Goal: Transaction & Acquisition: Purchase product/service

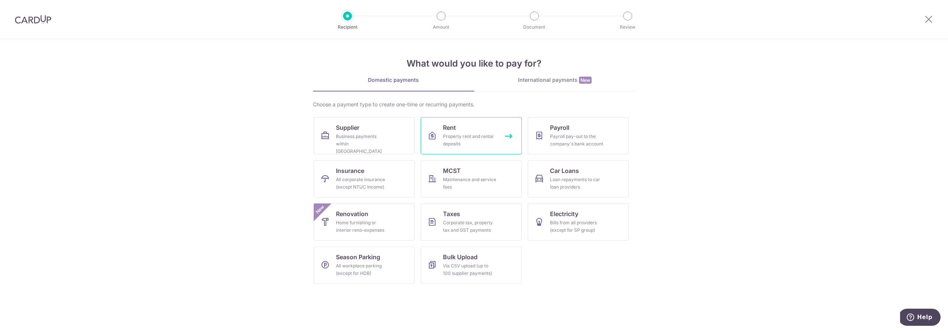
click at [464, 139] on div "Property rent and rental deposits" at bounding box center [470, 140] width 54 height 15
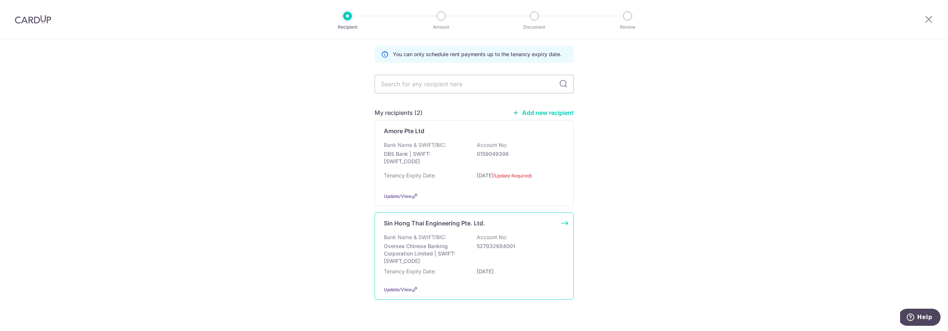
scroll to position [32, 0]
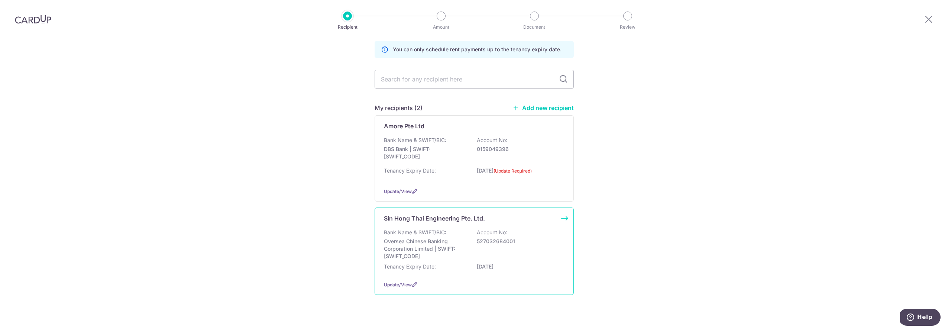
click at [496, 247] on div "Bank Name & SWIFT/BIC: Oversea Chinese Banking Corporation Limited | SWIFT: OCB…" at bounding box center [474, 244] width 181 height 31
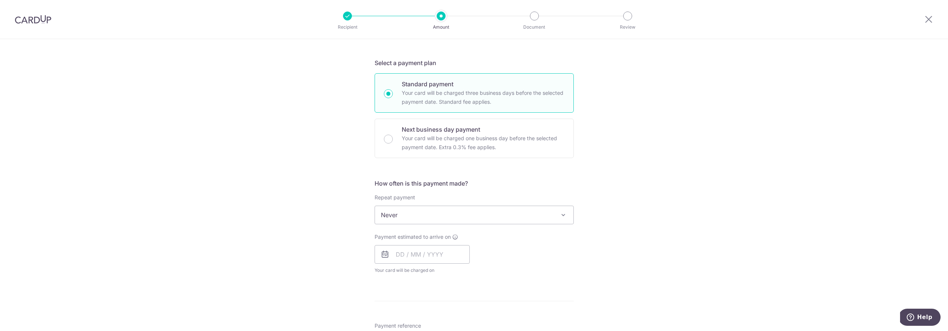
scroll to position [223, 0]
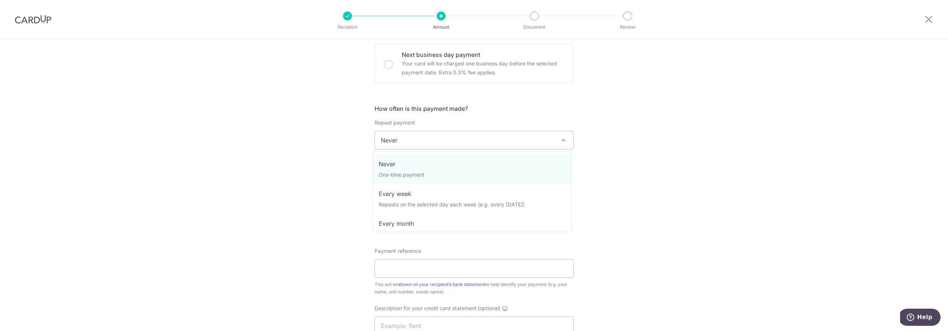
click at [533, 139] on span "Never" at bounding box center [474, 140] width 199 height 18
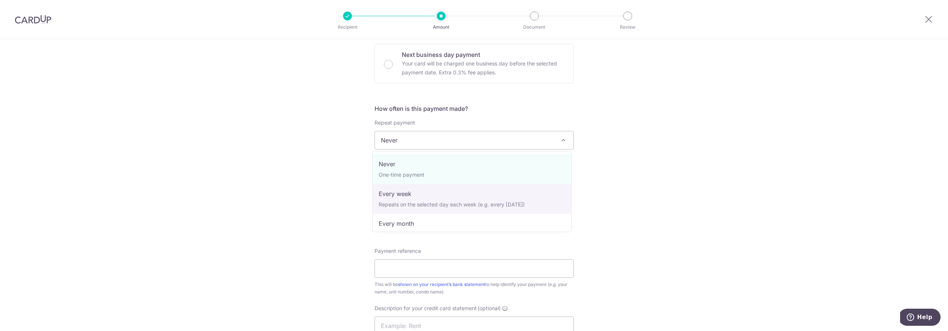
scroll to position [19, 0]
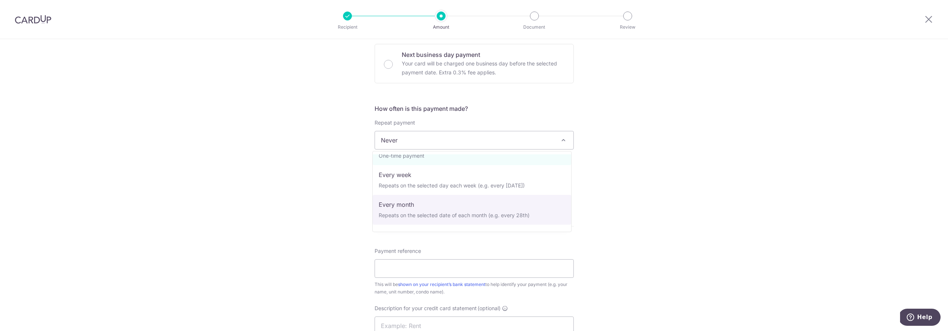
select select "3"
type input "[DATE]"
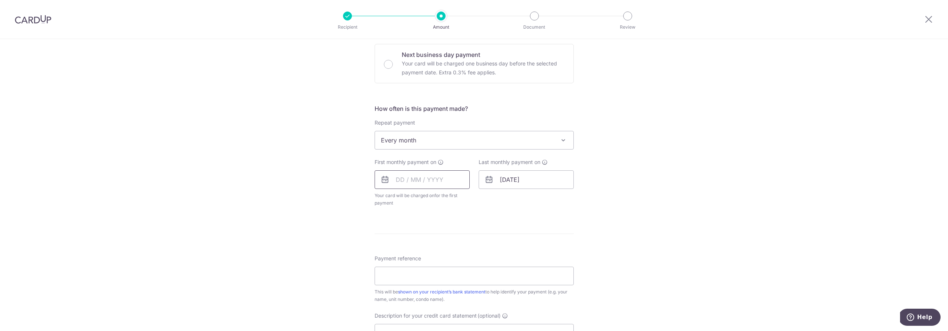
click at [427, 181] on input "text" at bounding box center [422, 179] width 95 height 19
click at [478, 199] on link "Next" at bounding box center [479, 199] width 9 height 9
drag, startPoint x: 432, startPoint y: 232, endPoint x: 459, endPoint y: 104, distance: 129.9
click at [432, 232] on link "1" at bounding box center [435, 232] width 12 height 12
type input "01/10/2025"
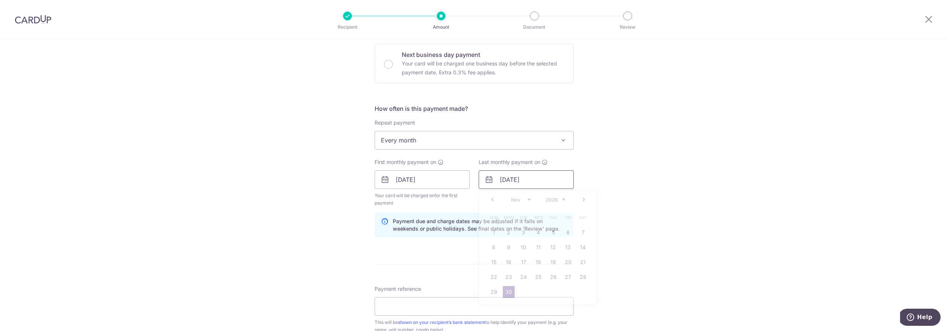
click at [552, 180] on input "30/11/2026" at bounding box center [526, 179] width 95 height 19
click at [584, 201] on link "Next" at bounding box center [584, 199] width 9 height 9
click at [583, 201] on link "Next" at bounding box center [584, 199] width 9 height 9
click at [565, 235] on link "1" at bounding box center [568, 232] width 12 height 12
click at [656, 198] on div "Tell us more about your payment Enter payment amount SGD GST (optional) SGD Sel…" at bounding box center [474, 196] width 948 height 760
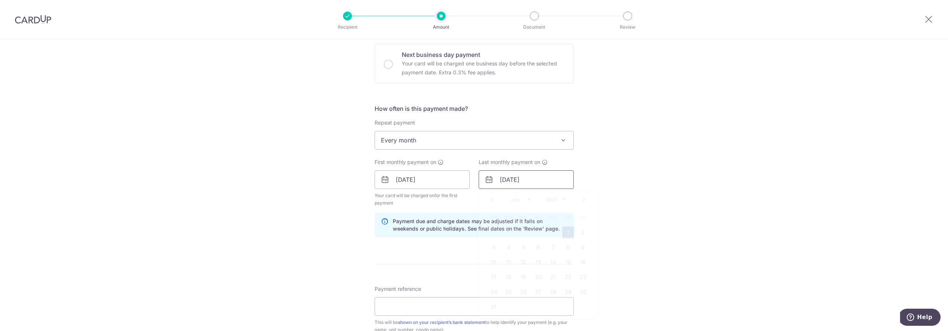
click at [554, 180] on input "01/01/2027" at bounding box center [526, 179] width 95 height 19
click at [550, 199] on select "2025 2026 2027 2028 2029 2030 2031 2032 2033 2034 2035" at bounding box center [556, 200] width 20 height 6
click at [549, 230] on link "1" at bounding box center [554, 232] width 12 height 12
type input "01/01/2026"
click at [615, 168] on div "Tell us more about your payment Enter payment amount SGD GST (optional) SGD Sel…" at bounding box center [474, 196] width 948 height 760
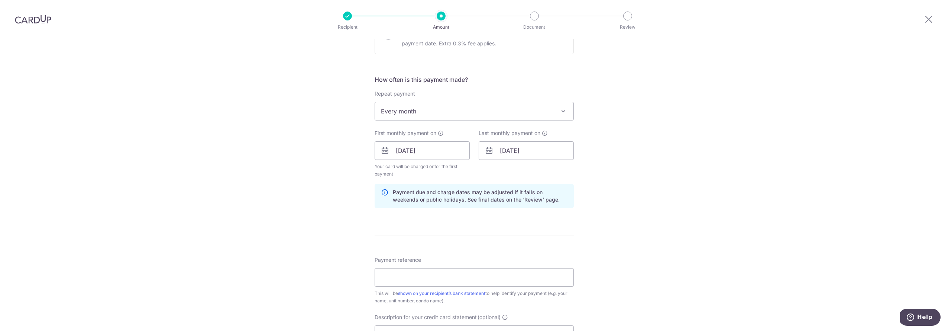
scroll to position [7, 0]
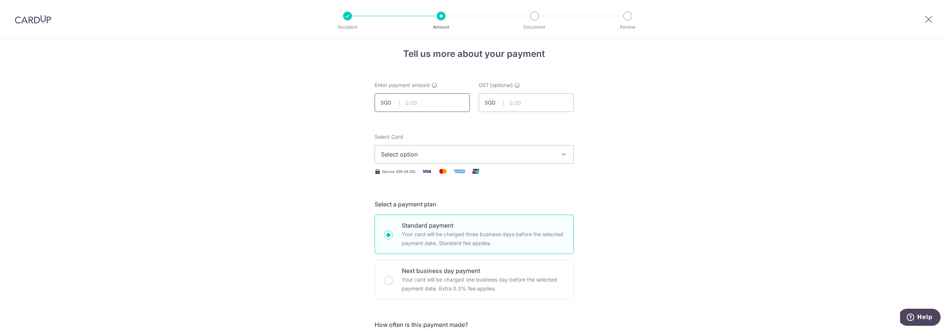
click at [430, 101] on input "text" at bounding box center [422, 102] width 95 height 19
type input "3,200.00"
click at [447, 156] on span "Select option" at bounding box center [467, 154] width 173 height 9
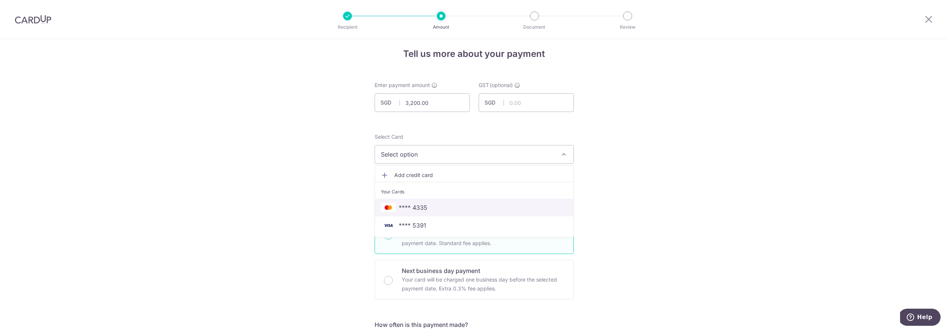
click at [429, 204] on span "**** 4335" at bounding box center [474, 207] width 187 height 9
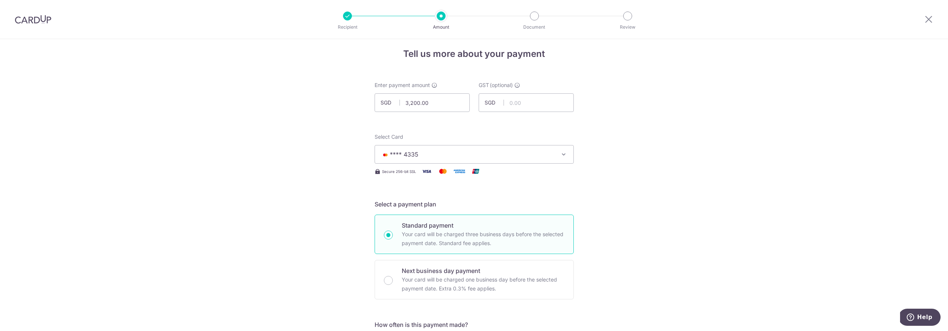
click at [472, 154] on span "**** 4335" at bounding box center [467, 154] width 173 height 9
click at [417, 222] on span "**** 5391" at bounding box center [413, 225] width 28 height 9
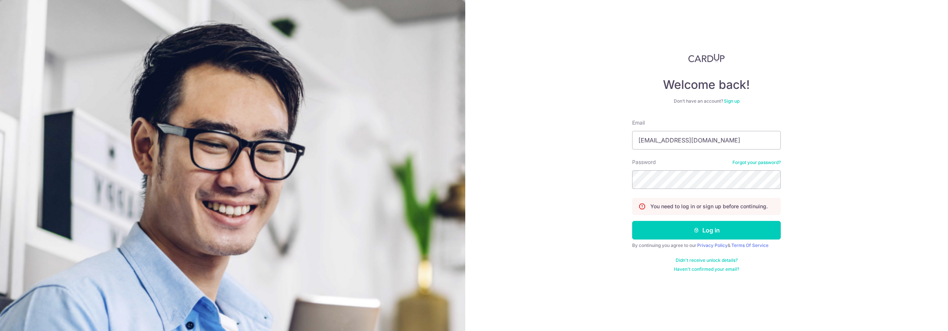
click at [706, 232] on button "Log in" at bounding box center [706, 230] width 149 height 19
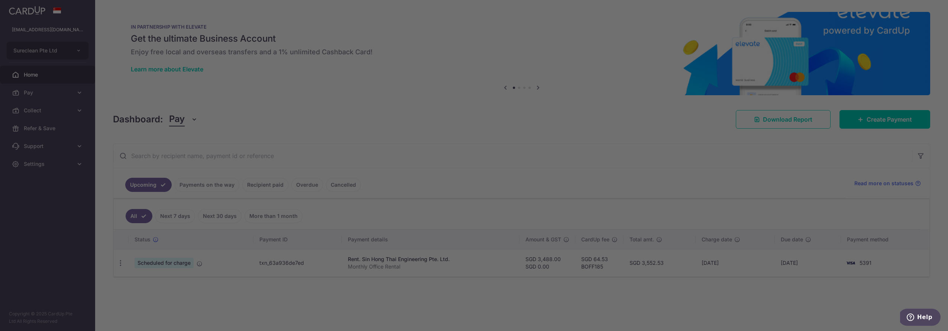
click at [39, 91] on div at bounding box center [479, 167] width 958 height 334
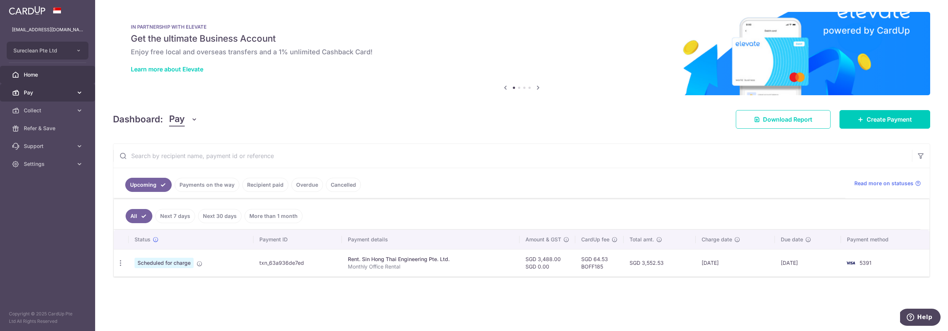
click at [40, 89] on span "Pay" at bounding box center [48, 92] width 49 height 7
click at [43, 112] on span "Payments" at bounding box center [48, 110] width 49 height 7
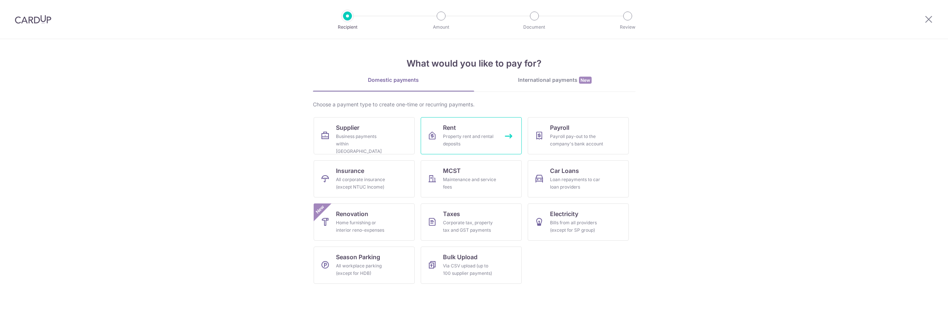
click at [464, 137] on div "Property rent and rental deposits" at bounding box center [470, 140] width 54 height 15
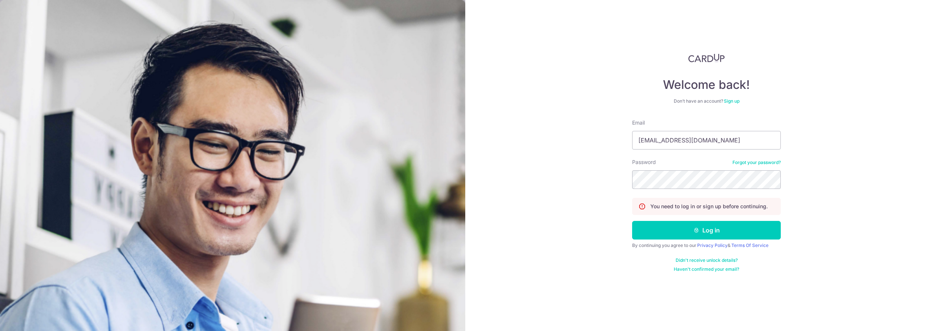
click at [732, 225] on button "Log in" at bounding box center [706, 230] width 149 height 19
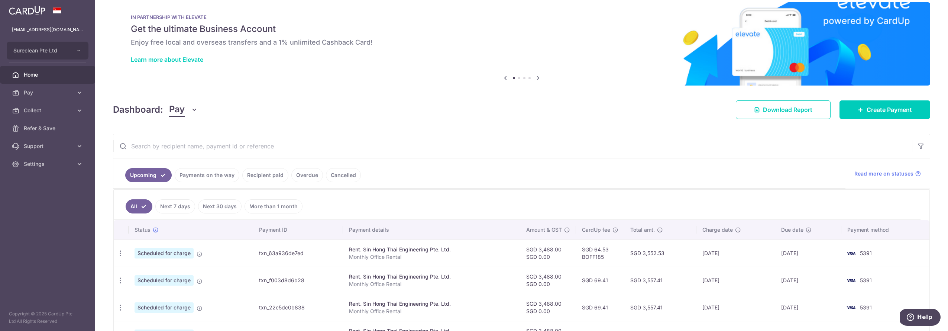
scroll to position [24, 0]
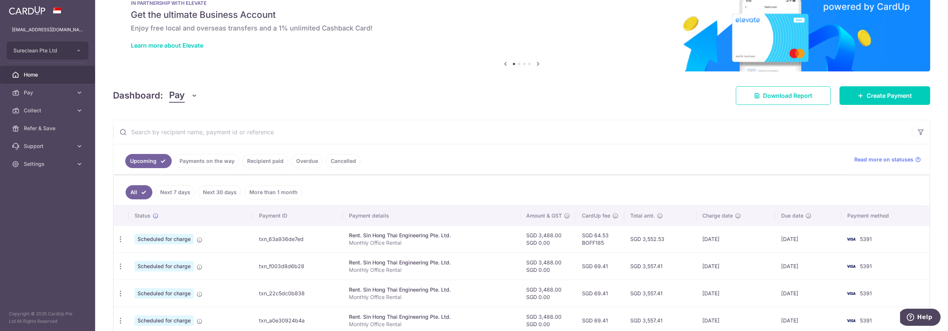
click at [199, 160] on link "Payments on the way" at bounding box center [207, 161] width 65 height 14
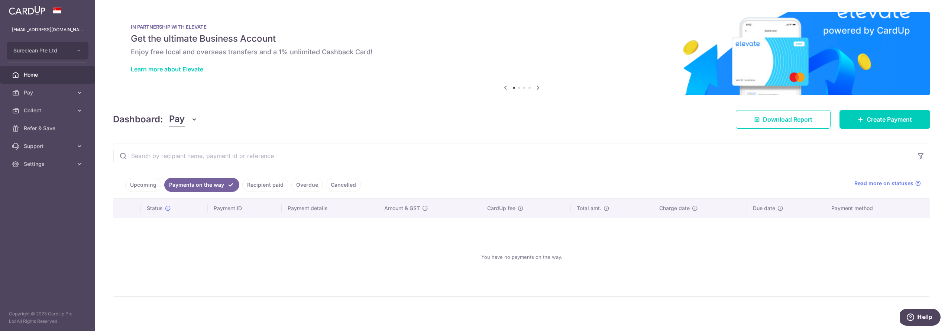
scroll to position [1, 0]
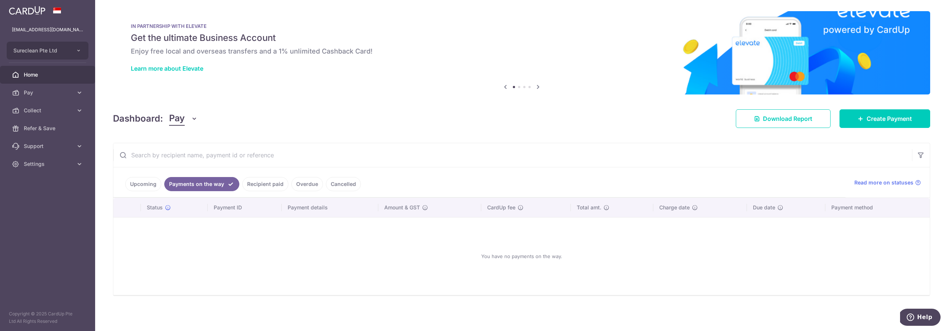
click at [264, 183] on link "Recipient paid" at bounding box center [265, 184] width 46 height 14
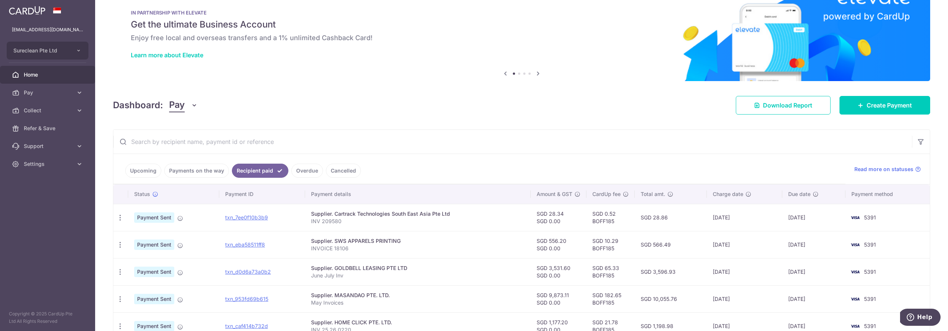
scroll to position [36, 0]
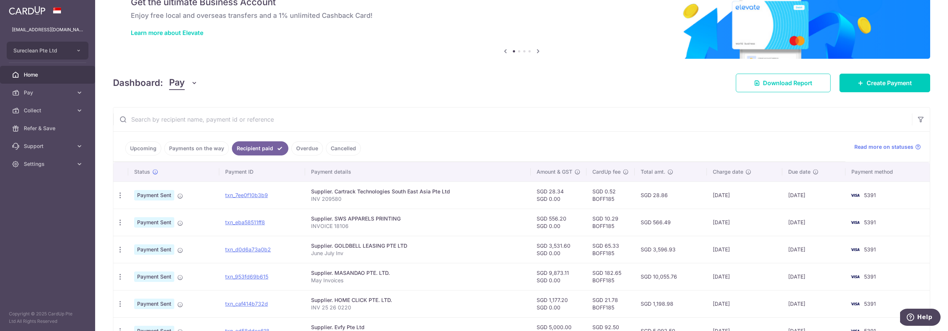
click at [308, 149] on link "Overdue" at bounding box center [307, 148] width 32 height 14
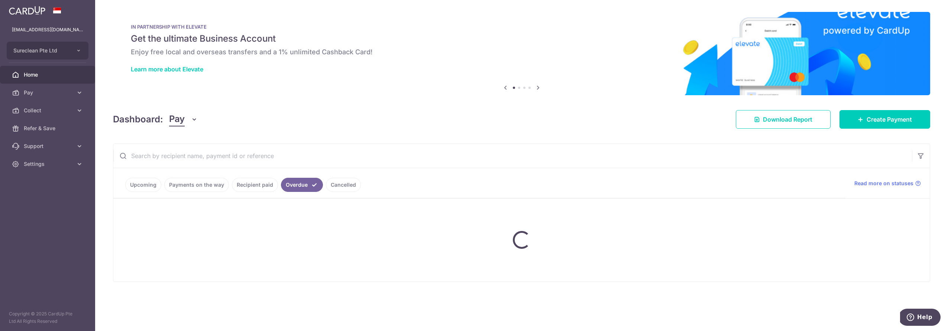
scroll to position [0, 0]
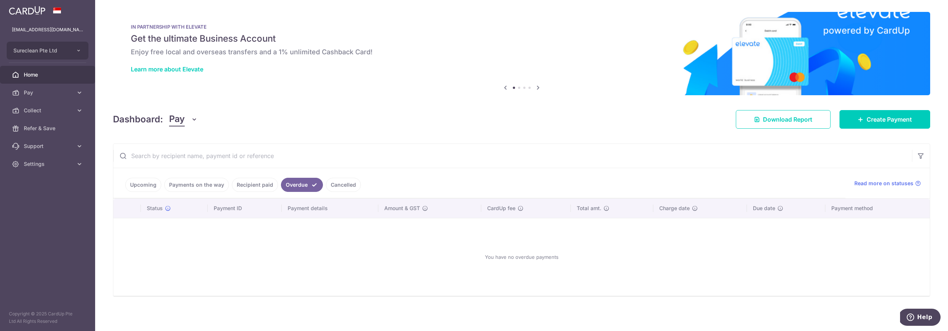
click at [347, 188] on link "Cancelled" at bounding box center [343, 185] width 35 height 14
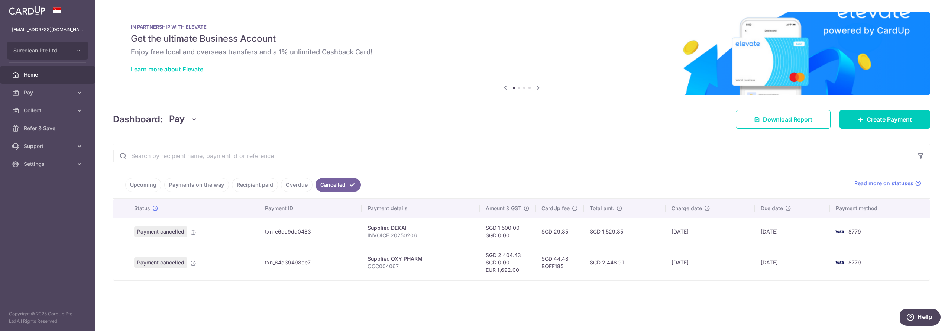
click at [205, 187] on link "Payments on the way" at bounding box center [196, 185] width 65 height 14
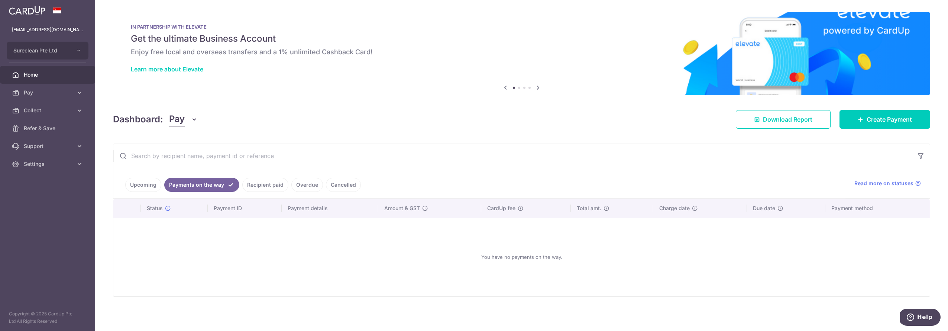
scroll to position [1, 0]
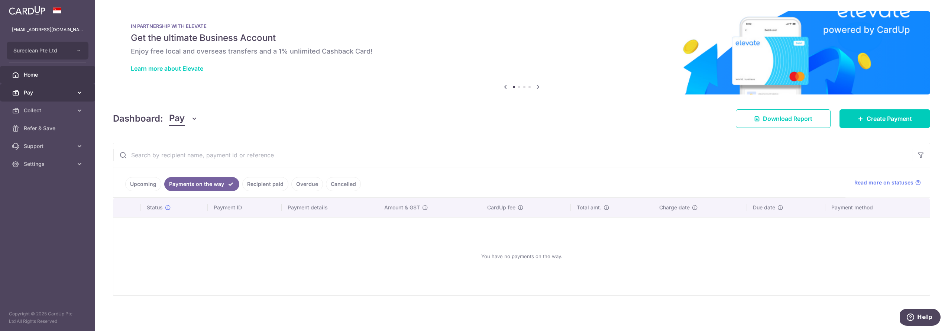
click at [81, 90] on icon at bounding box center [79, 92] width 7 height 7
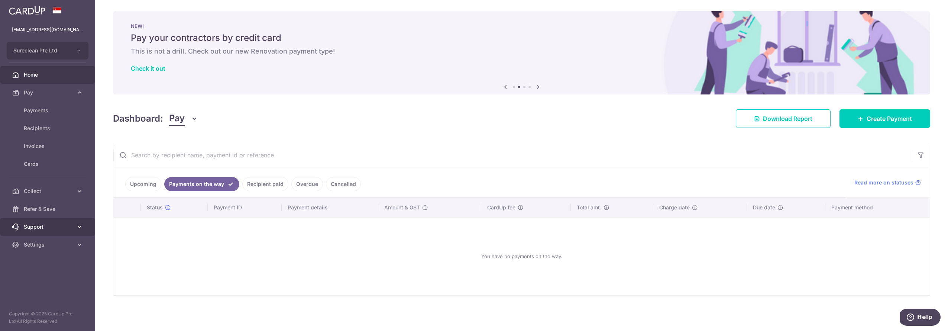
click at [81, 227] on icon at bounding box center [79, 226] width 7 height 7
click at [149, 187] on link "Upcoming" at bounding box center [143, 184] width 36 height 14
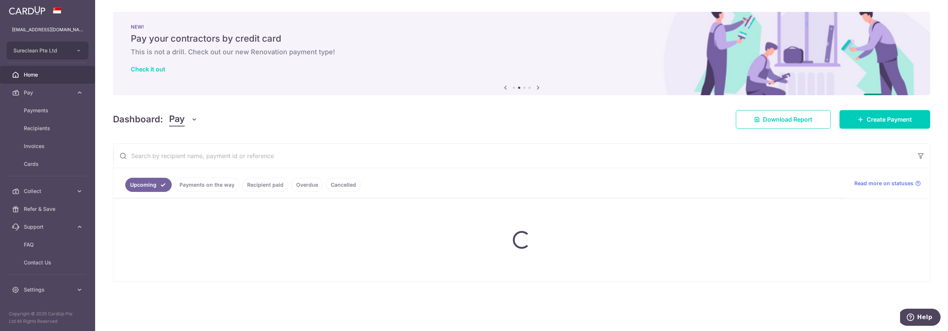
scroll to position [0, 0]
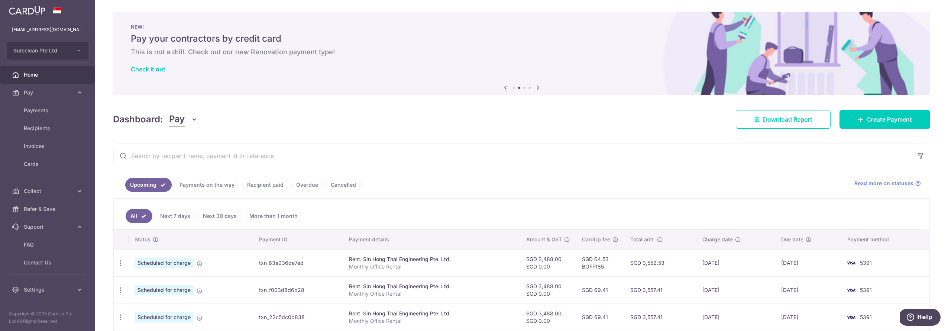
click at [368, 160] on input "text" at bounding box center [512, 156] width 799 height 24
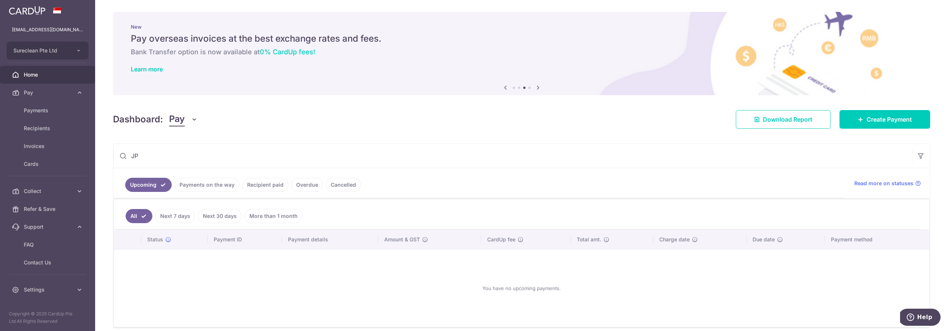
click at [140, 180] on link "Upcoming" at bounding box center [148, 185] width 46 height 14
click at [229, 183] on link "Payments on the way" at bounding box center [207, 185] width 65 height 14
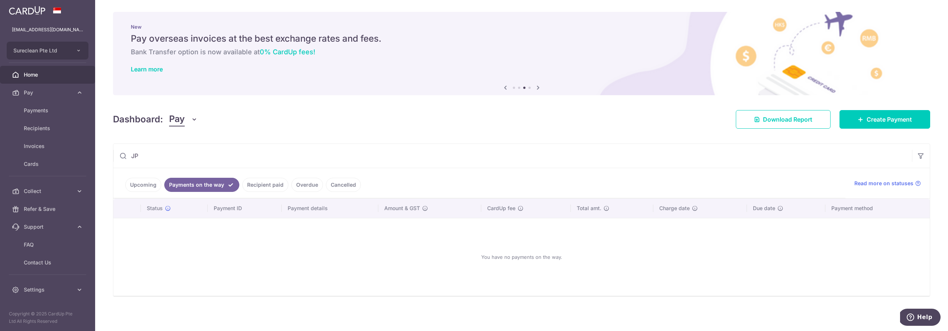
click at [136, 184] on link "Upcoming" at bounding box center [143, 185] width 36 height 14
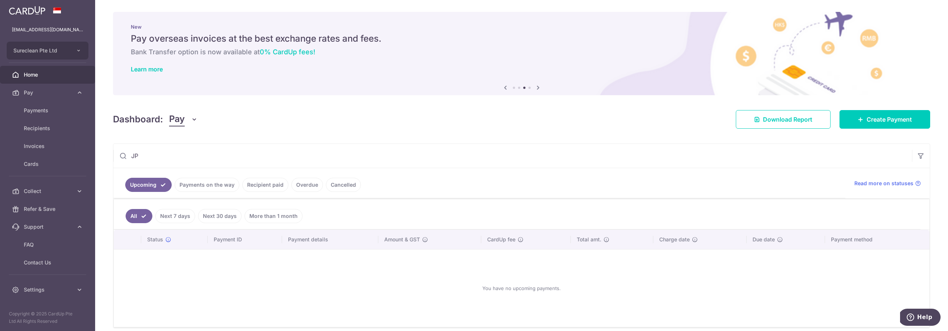
click at [341, 184] on link "Cancelled" at bounding box center [343, 185] width 35 height 14
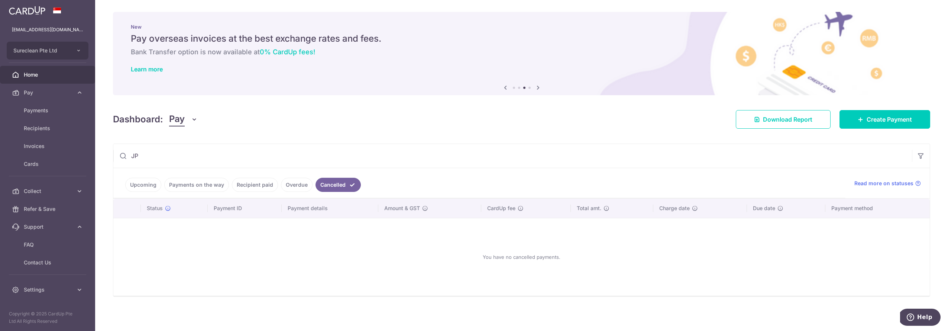
click at [296, 185] on link "Overdue" at bounding box center [297, 185] width 32 height 14
click at [238, 187] on link "Recipient paid" at bounding box center [255, 185] width 46 height 14
click at [210, 186] on link "Payments on the way" at bounding box center [196, 185] width 65 height 14
drag, startPoint x: 141, startPoint y: 157, endPoint x: 103, endPoint y: 151, distance: 38.4
click at [103, 151] on div "× Pause Schedule Pause all future payments in this series Pause just this one p…" at bounding box center [521, 165] width 853 height 331
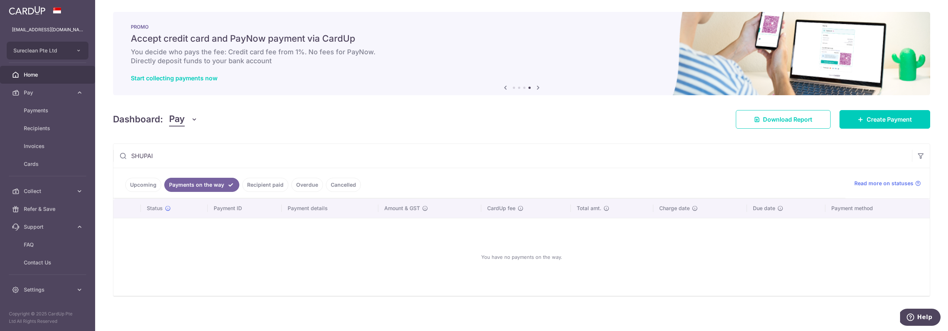
type input "SHUPAI"
click at [130, 181] on link "Upcoming" at bounding box center [143, 185] width 36 height 14
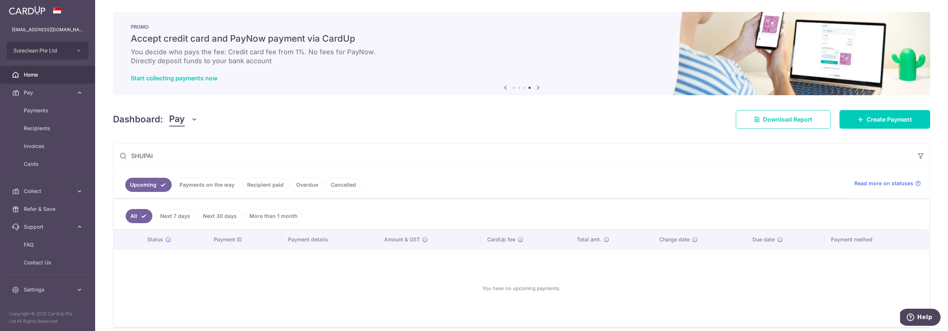
click at [256, 187] on link "Recipient paid" at bounding box center [265, 185] width 46 height 14
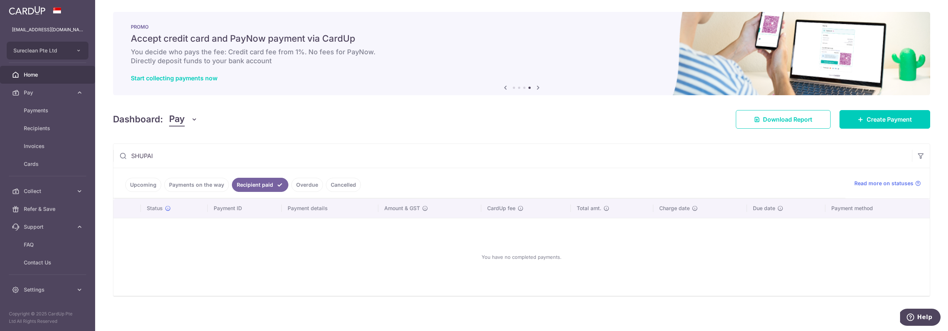
click at [298, 186] on link "Overdue" at bounding box center [307, 185] width 32 height 14
click at [341, 186] on link "Cancelled" at bounding box center [343, 185] width 35 height 14
click at [141, 187] on link "Upcoming" at bounding box center [143, 185] width 36 height 14
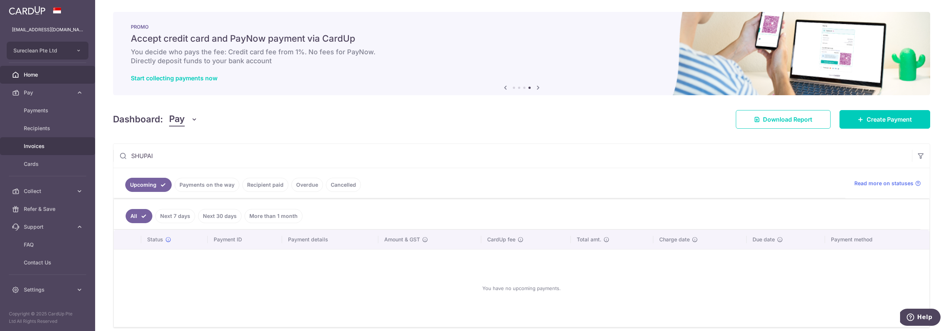
drag, startPoint x: 176, startPoint y: 157, endPoint x: 88, endPoint y: 147, distance: 89.0
click at [88, 147] on main "sales@sureclean.com.sg Sureclean Pte Ltd Add new company Sureclean Pte Ltd Home…" at bounding box center [474, 165] width 948 height 331
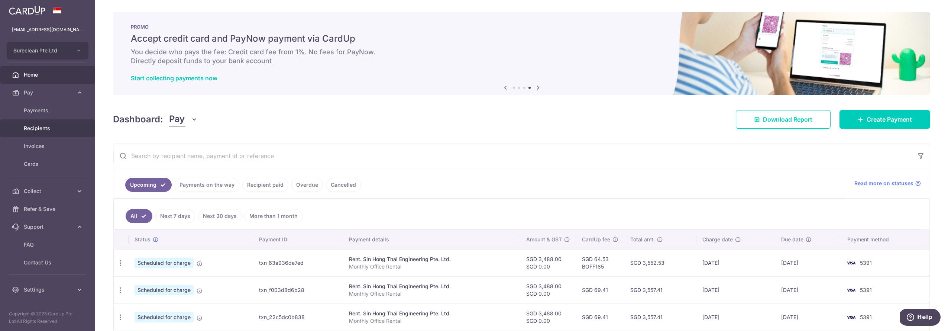
click at [43, 132] on span "Recipients" at bounding box center [48, 128] width 49 height 7
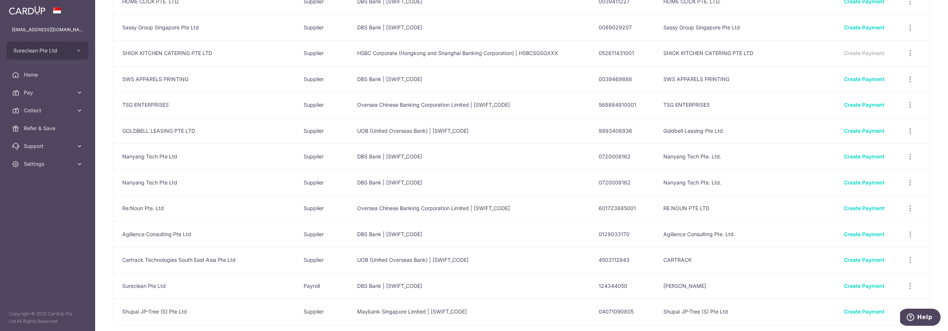
scroll to position [472, 0]
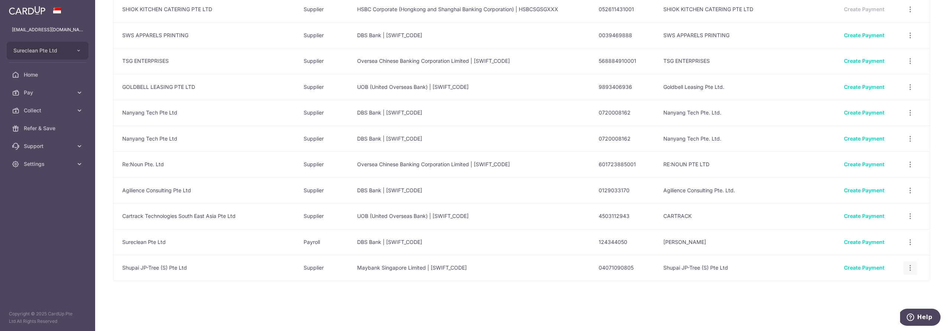
click at [909, 268] on icon "button" at bounding box center [911, 268] width 8 height 8
click at [868, 309] on span "Linked Payments" at bounding box center [885, 306] width 48 height 7
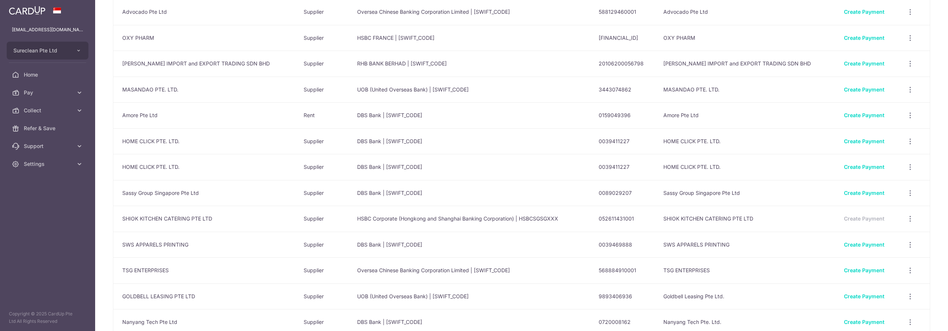
scroll to position [432, 0]
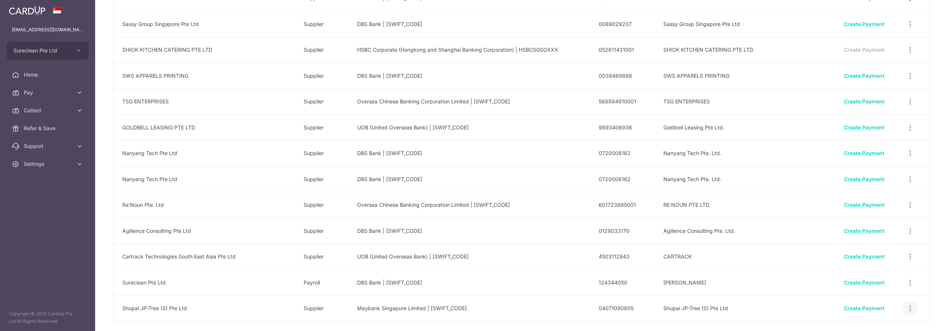
click at [908, 307] on icon "button" at bounding box center [911, 308] width 8 height 8
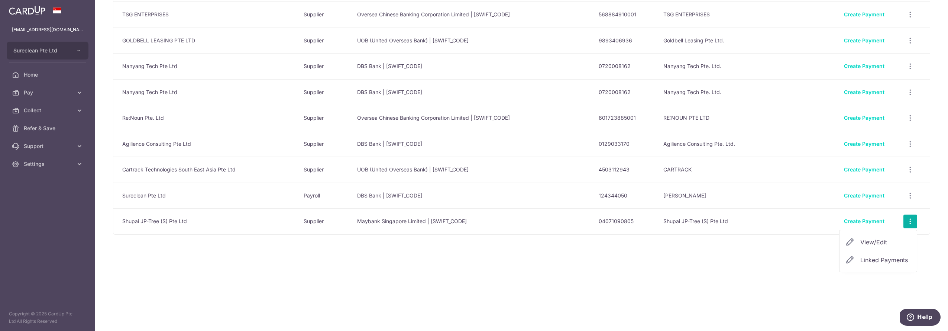
click at [334, 300] on div "Your Recipients Name Payment Type Bank Name & SWIFT/BIC Account No. Account Nam…" at bounding box center [521, 165] width 853 height 331
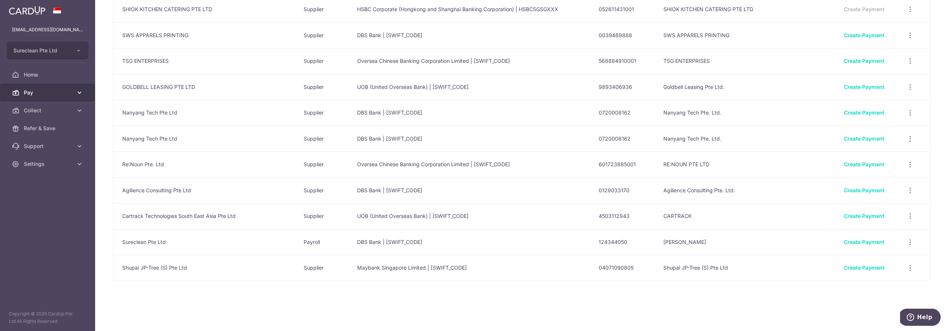
click at [32, 86] on link "Pay" at bounding box center [47, 93] width 95 height 18
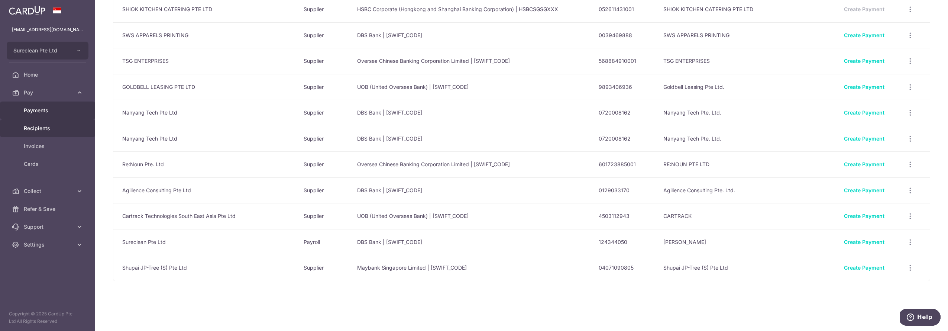
click at [34, 107] on span "Payments" at bounding box center [48, 110] width 49 height 7
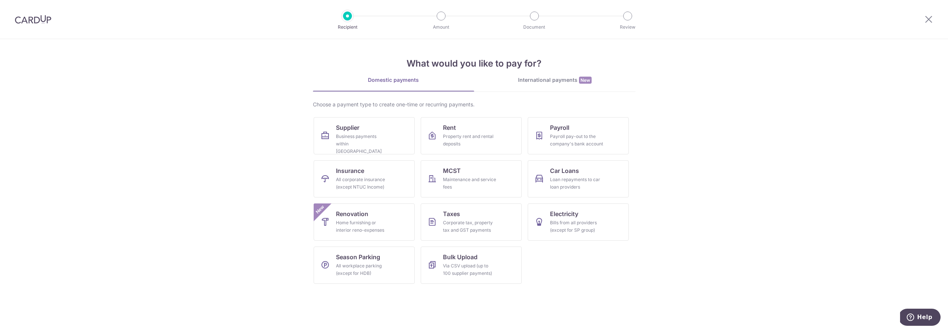
click at [41, 18] on img at bounding box center [33, 19] width 36 height 9
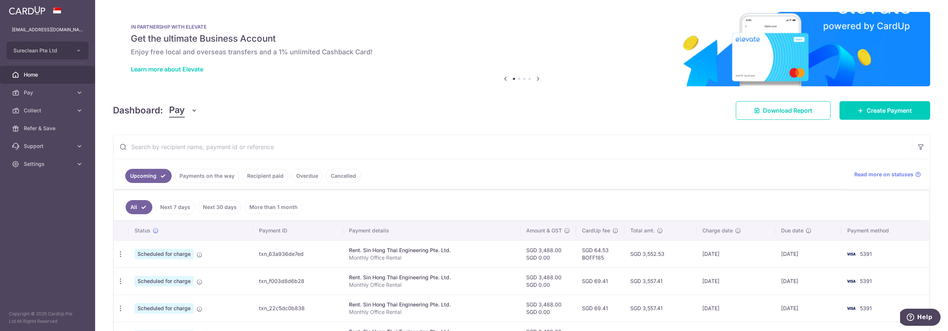
click at [323, 140] on input "text" at bounding box center [512, 147] width 799 height 24
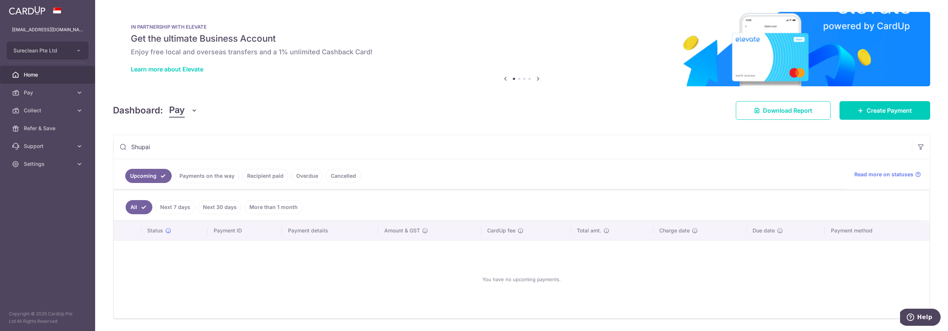
type input "Shupai"
click at [200, 175] on link "Payments on the way" at bounding box center [207, 176] width 65 height 14
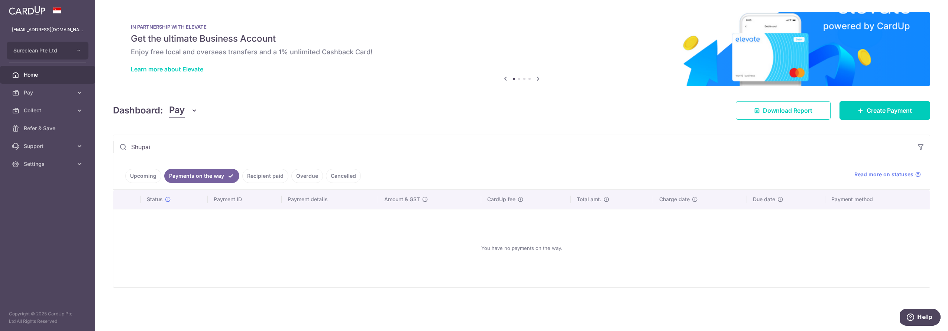
click at [262, 171] on link "Recipient paid" at bounding box center [265, 176] width 46 height 14
click at [301, 175] on link "Overdue" at bounding box center [307, 176] width 32 height 14
click at [341, 176] on link "Cancelled" at bounding box center [343, 176] width 35 height 14
click at [379, 119] on div "Dashboard: Pay Pay Collect Download Report Download Report Create Payment" at bounding box center [521, 109] width 817 height 22
